Goal: Information Seeking & Learning: Understand process/instructions

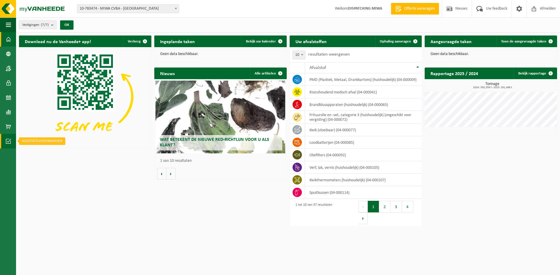
click at [11, 142] on link "Acceptatievoorwaarden" at bounding box center [8, 141] width 16 height 15
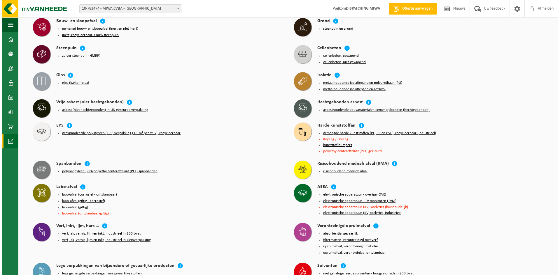
scroll to position [565, 0]
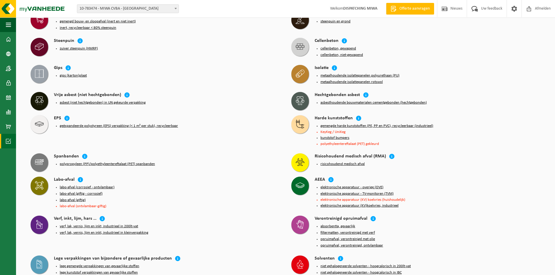
click at [74, 224] on button "verf, lak, vernis, lijm en inkt, industrieel in 200lt-vat" at bounding box center [99, 226] width 78 height 5
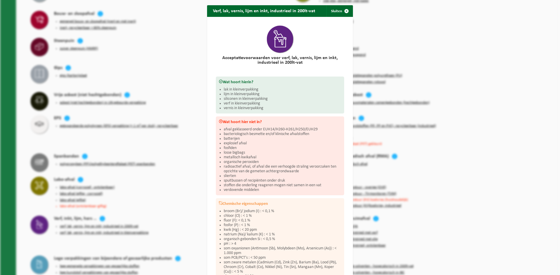
scroll to position [0, 0]
click at [345, 14] on span "button" at bounding box center [346, 12] width 12 height 12
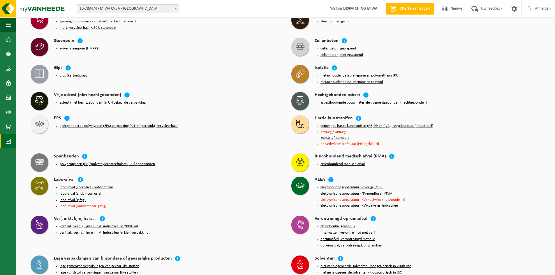
click at [92, 231] on button "verf, lak, vernis, lijm en inkt, industrieel in kleinverpakking" at bounding box center [104, 233] width 89 height 5
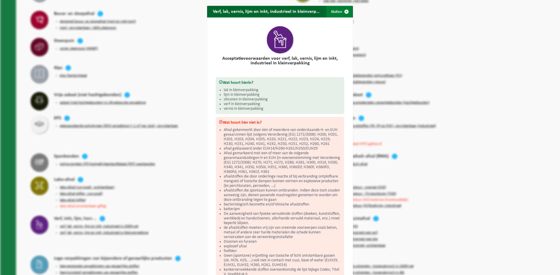
click at [343, 10] on span "button" at bounding box center [346, 12] width 12 height 12
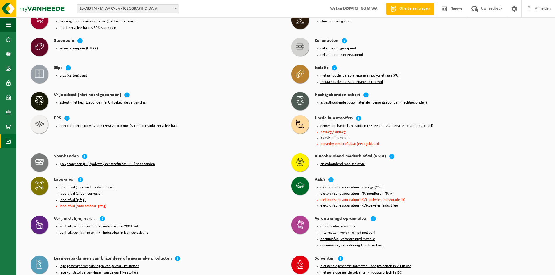
click at [229, 160] on div "polypropyleen (PP)/polyethyleentereftalaat (PET) spanbanden" at bounding box center [167, 164] width 226 height 8
